Goal: Contribute content: Add original content to the website for others to see

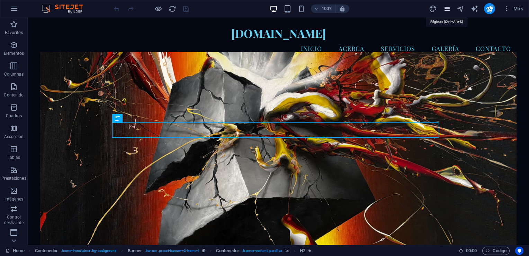
click at [448, 7] on icon "pages" at bounding box center [447, 9] width 8 height 8
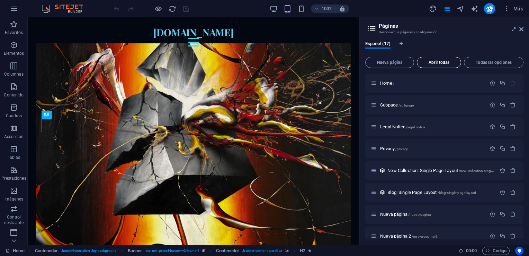
click at [430, 63] on span "Abrir todas" at bounding box center [439, 62] width 38 height 4
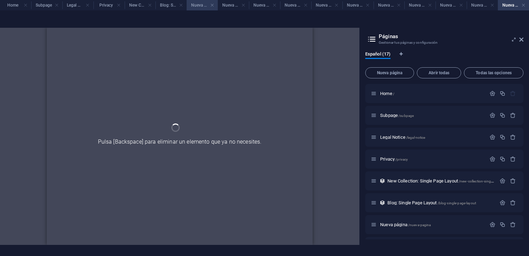
click at [199, 6] on h4 "Nueva página" at bounding box center [202, 5] width 31 height 8
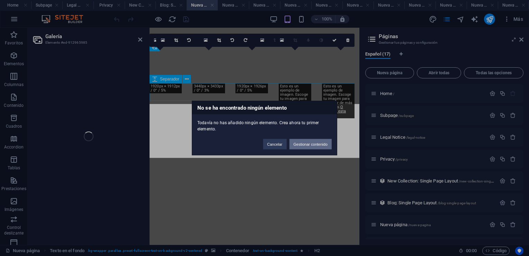
select select "4"
select select "px"
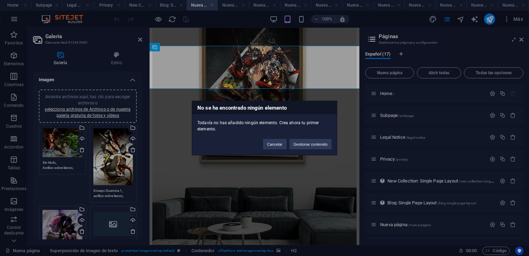
click at [82, 221] on div "No se ha encontrado ningún elemento Todavía no has añadido ningún elemento. Cre…" at bounding box center [264, 128] width 529 height 256
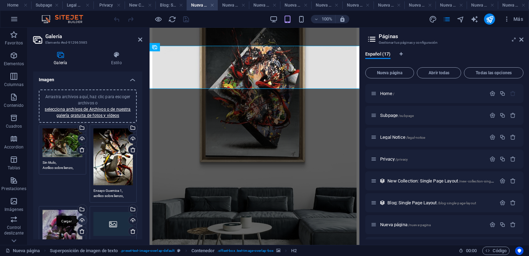
click at [81, 218] on div "Cargar" at bounding box center [82, 220] width 10 height 10
click at [185, 18] on icon "save" at bounding box center [186, 19] width 8 height 8
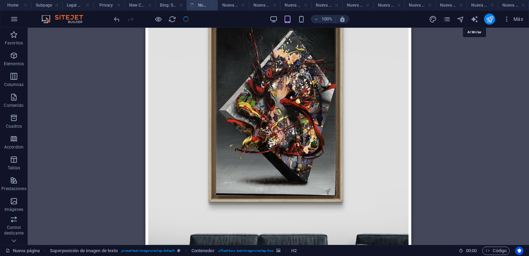
scroll to position [381, 0]
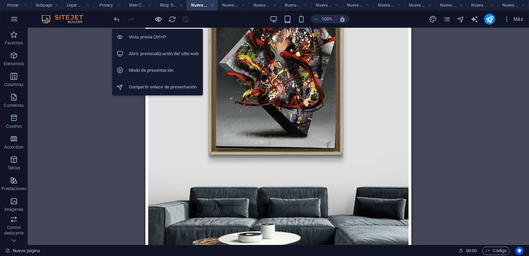
click at [158, 20] on icon "button" at bounding box center [158, 19] width 8 height 8
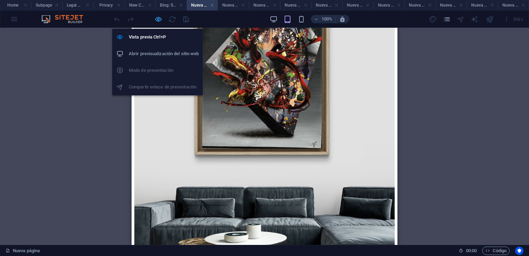
click at [158, 16] on icon "button" at bounding box center [158, 19] width 8 height 8
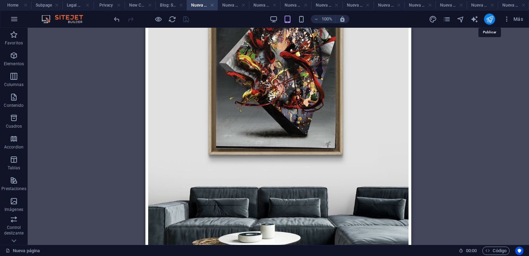
click at [489, 20] on icon "publish" at bounding box center [490, 19] width 8 height 8
